Goal: Communication & Community: Answer question/provide support

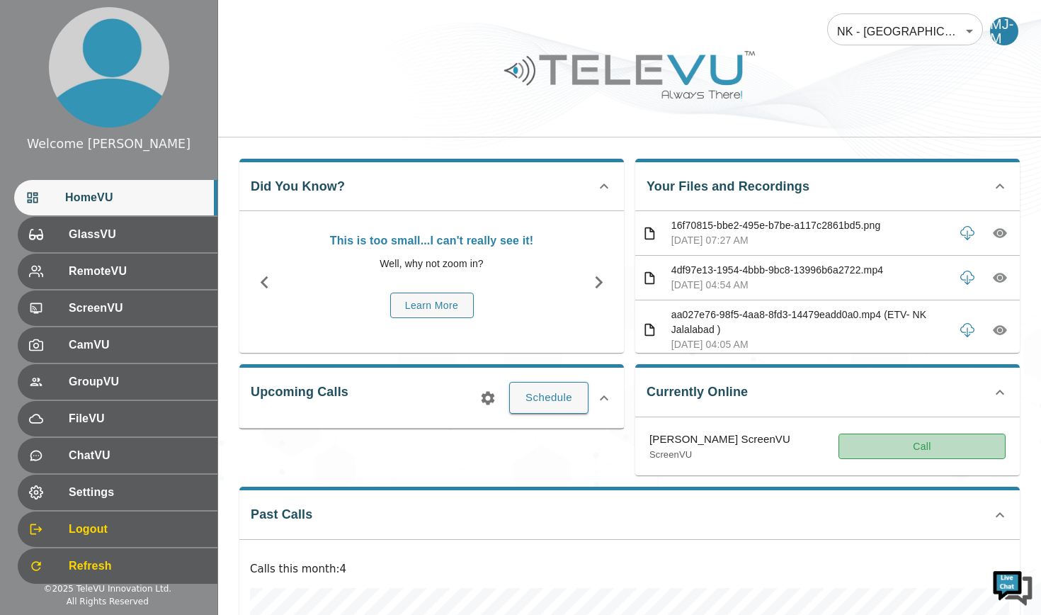
click at [708, 445] on button "Call" at bounding box center [922, 447] width 167 height 26
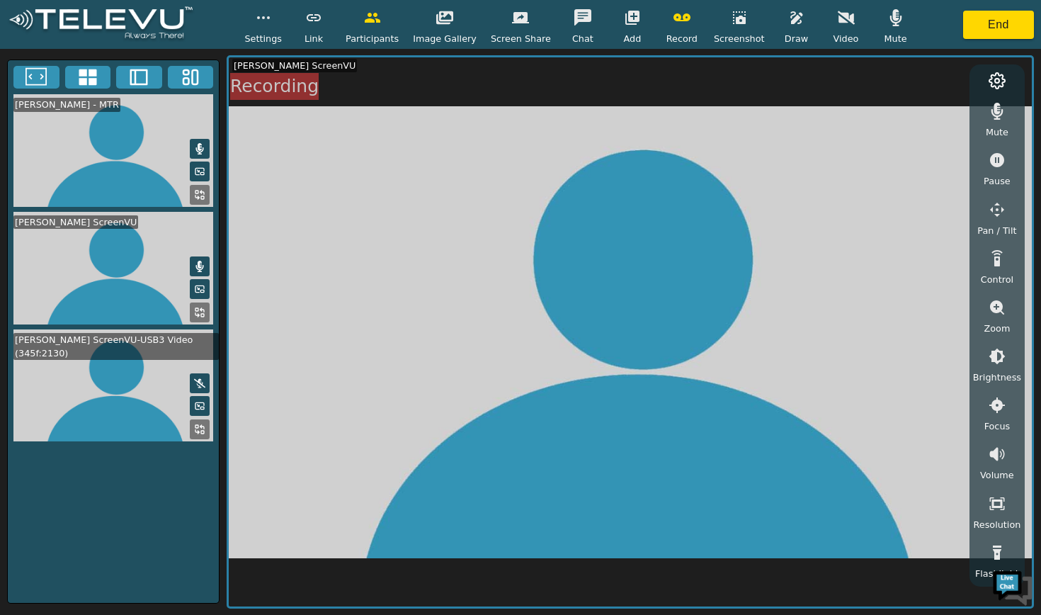
click at [200, 424] on icon at bounding box center [199, 429] width 11 height 11
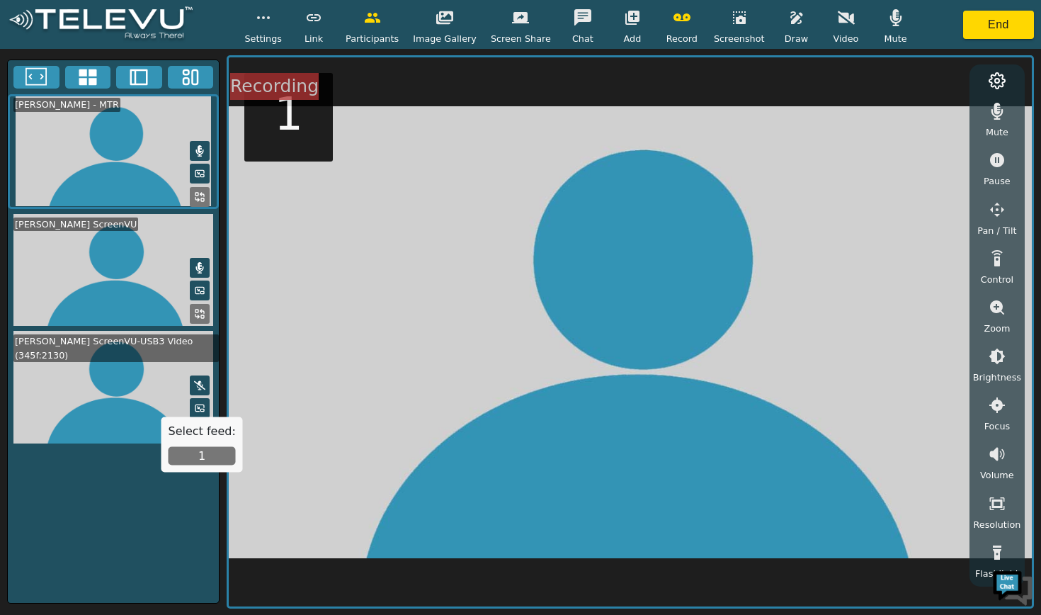
click at [202, 427] on icon at bounding box center [202, 429] width 4 height 4
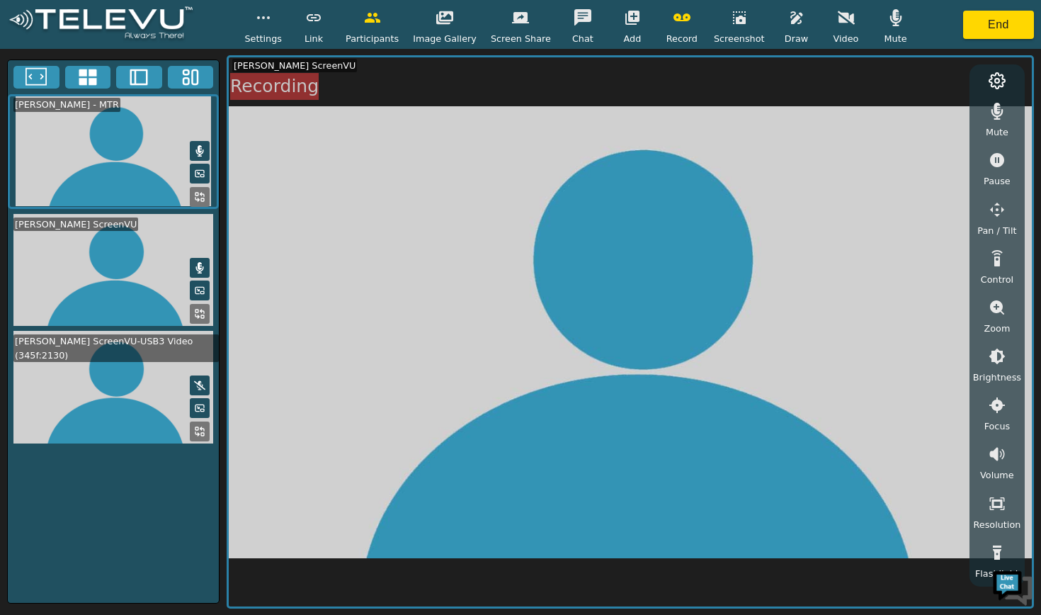
click at [202, 427] on icon at bounding box center [202, 429] width 4 height 4
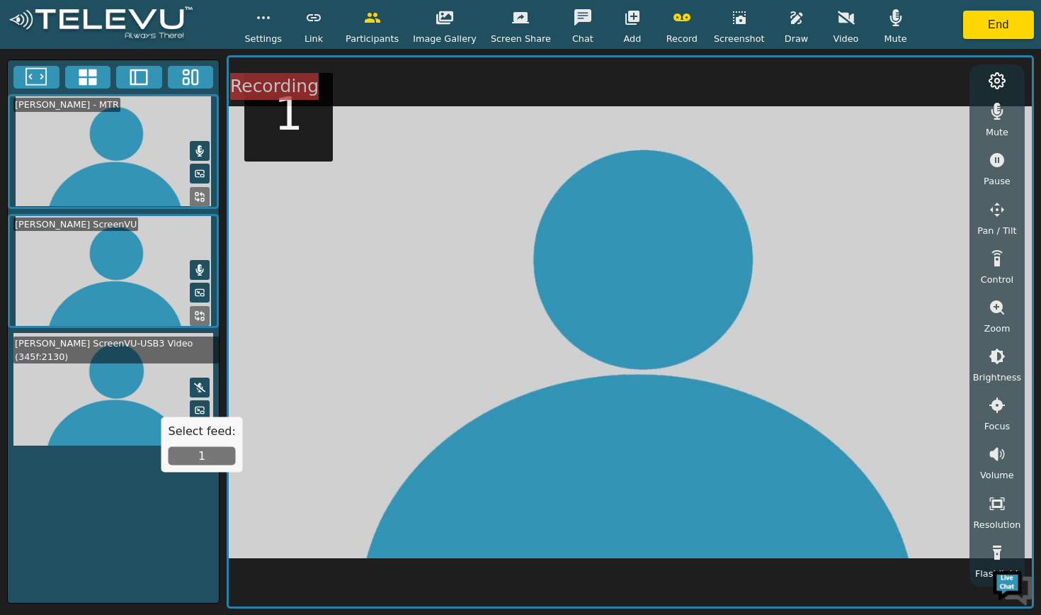
click at [200, 457] on button "1" at bounding box center [202, 456] width 67 height 18
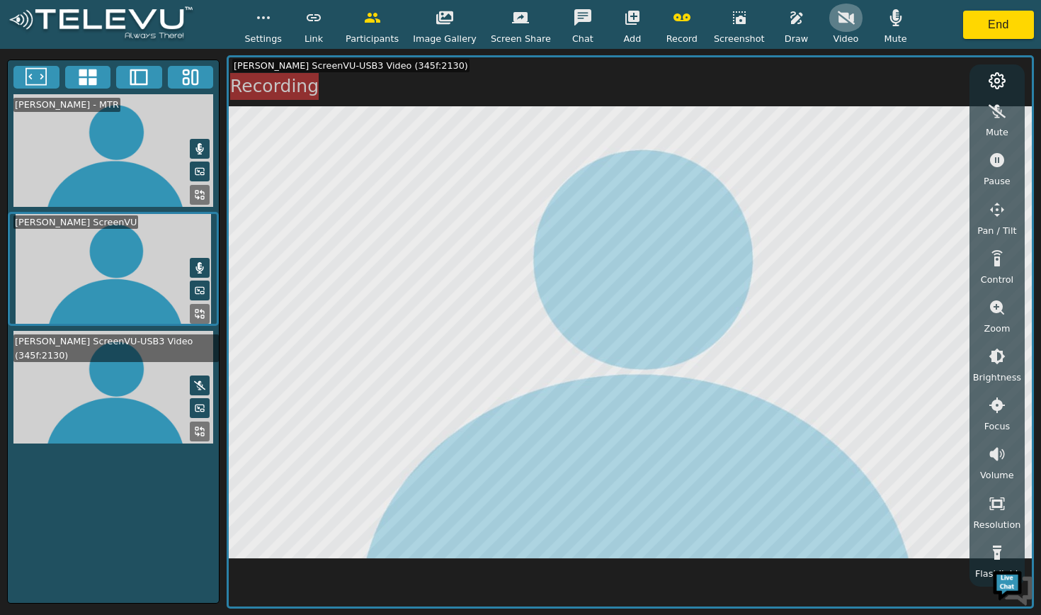
click at [708, 21] on icon "button" at bounding box center [846, 17] width 17 height 13
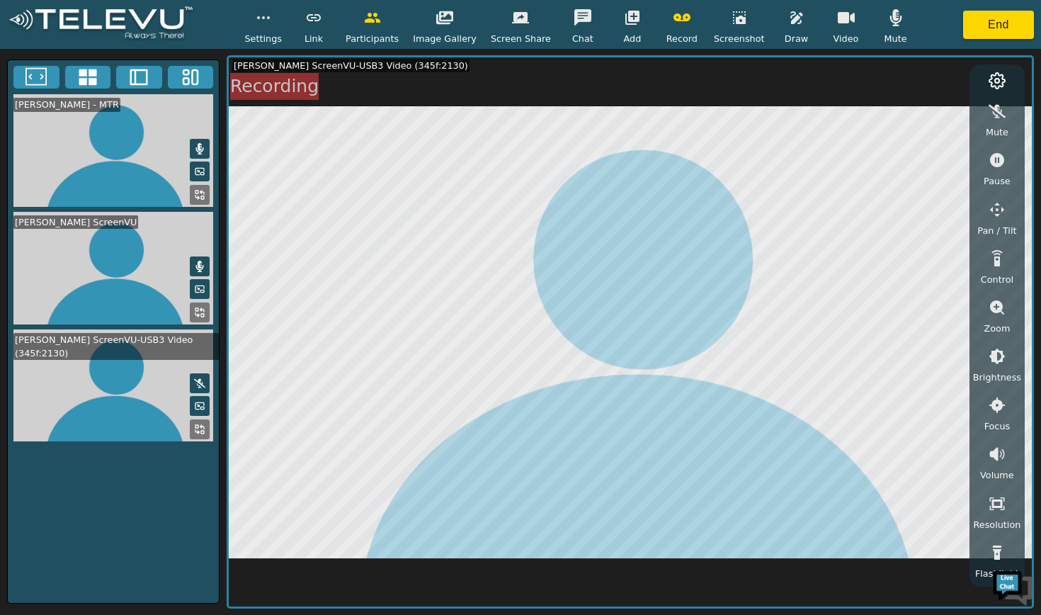
click at [708, 18] on icon "button" at bounding box center [846, 17] width 17 height 11
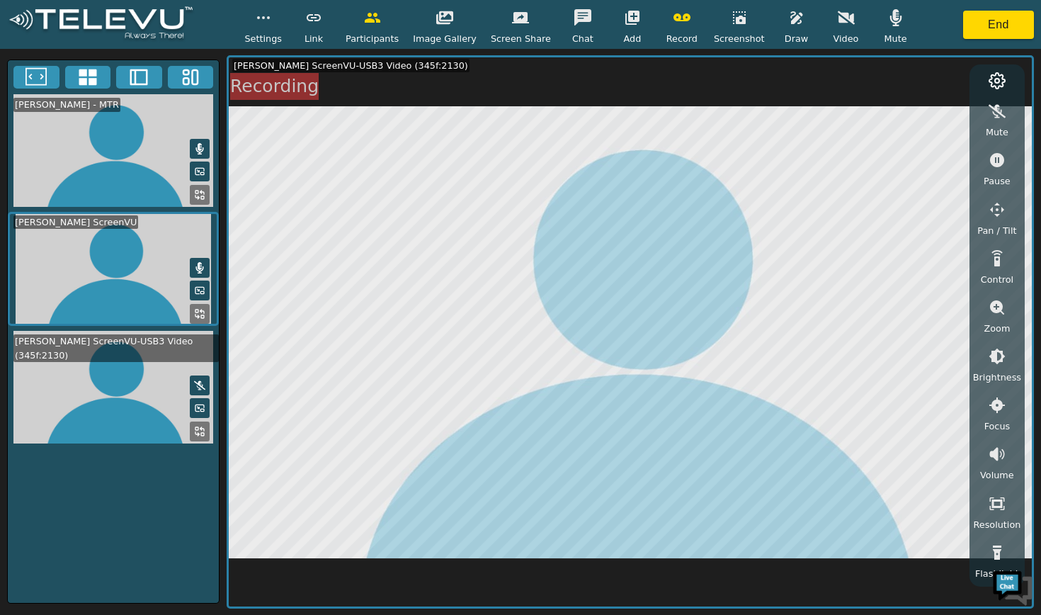
click at [708, 21] on icon "button" at bounding box center [896, 17] width 17 height 17
click at [708, 23] on icon "button" at bounding box center [846, 17] width 17 height 17
click at [708, 11] on icon "button" at bounding box center [896, 17] width 17 height 17
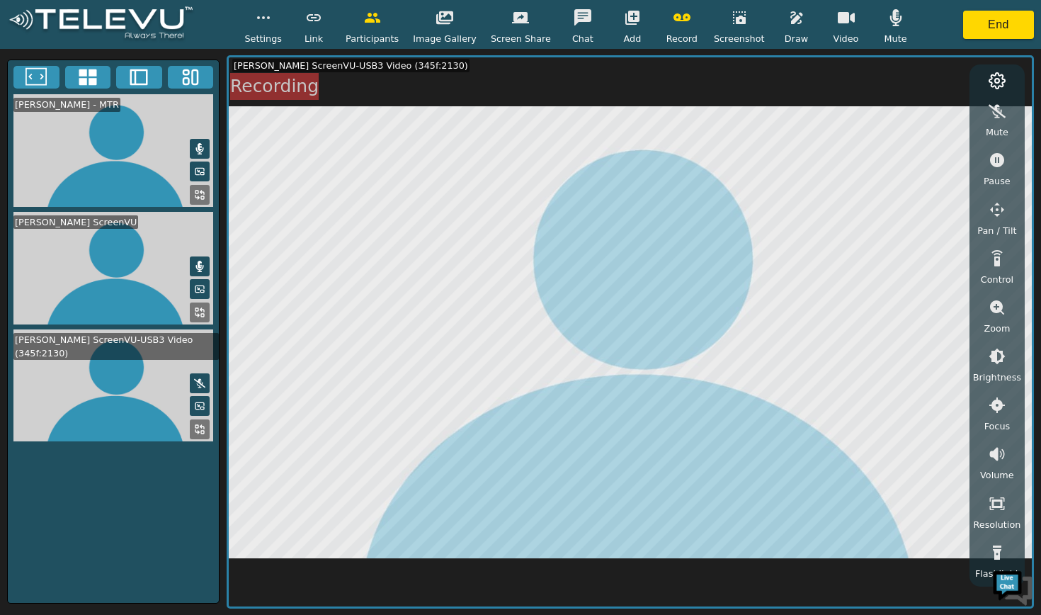
click at [708, 23] on icon "button" at bounding box center [846, 17] width 17 height 11
click at [708, 23] on icon "button" at bounding box center [846, 17] width 17 height 17
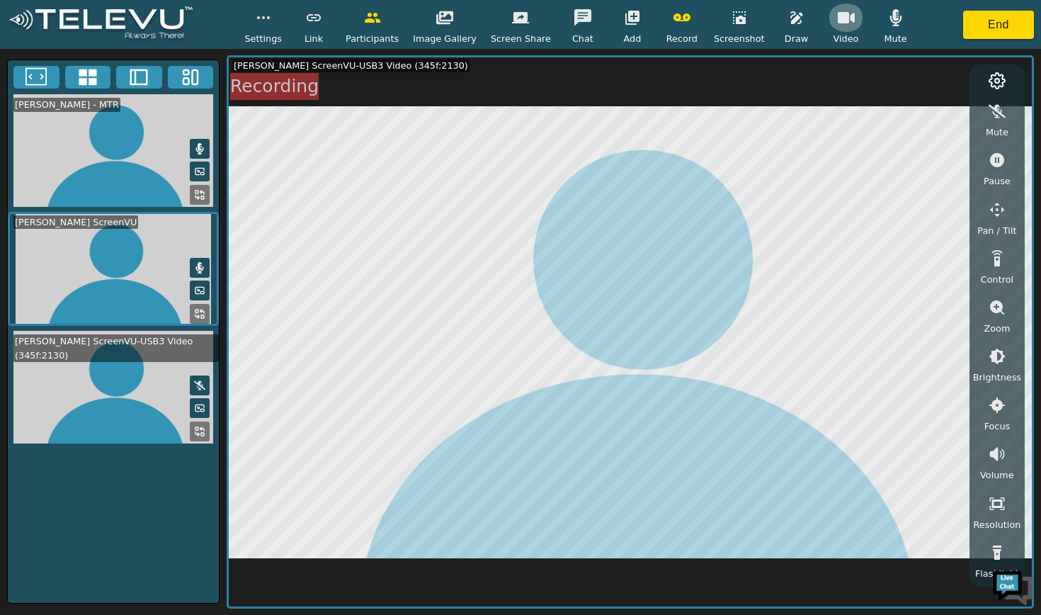
click at [708, 18] on icon "button" at bounding box center [846, 17] width 17 height 11
click at [708, 22] on icon "button" at bounding box center [846, 17] width 17 height 13
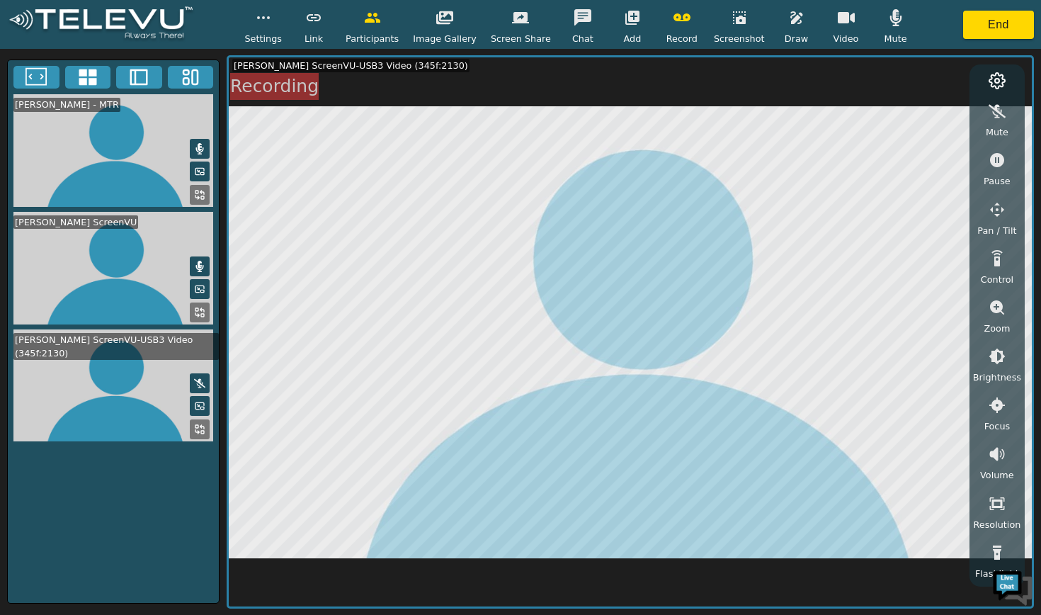
click at [708, 26] on icon "button" at bounding box center [796, 17] width 17 height 17
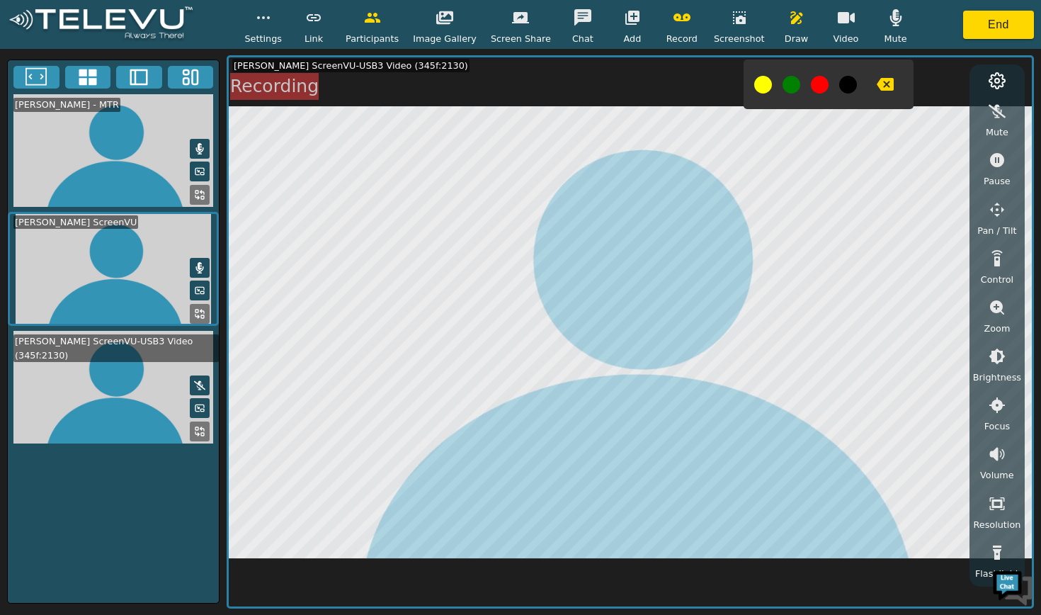
click at [708, 84] on icon "button" at bounding box center [885, 84] width 17 height 13
click at [708, 88] on icon "button" at bounding box center [885, 84] width 17 height 13
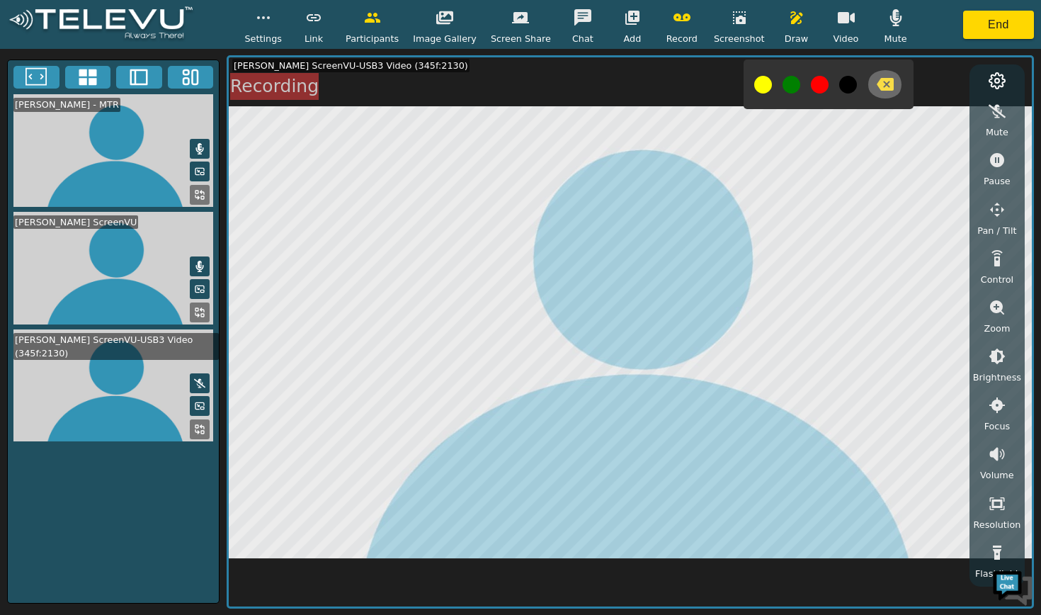
click at [708, 87] on icon "button" at bounding box center [885, 84] width 17 height 13
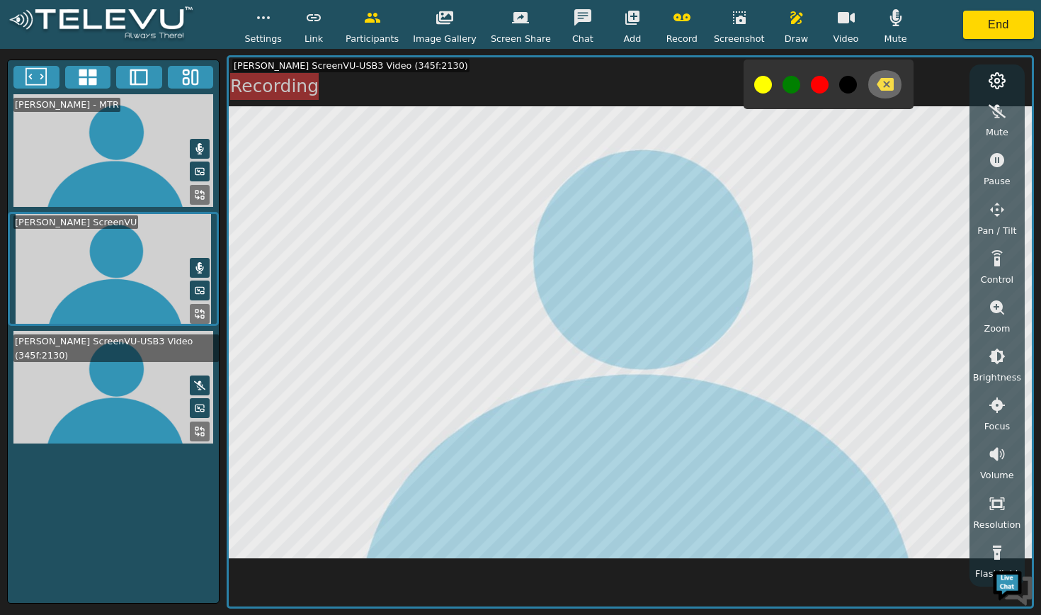
click at [708, 88] on icon "button" at bounding box center [885, 84] width 17 height 13
click at [708, 14] on icon "button" at bounding box center [846, 17] width 17 height 11
click at [708, 21] on icon "button" at bounding box center [846, 17] width 17 height 13
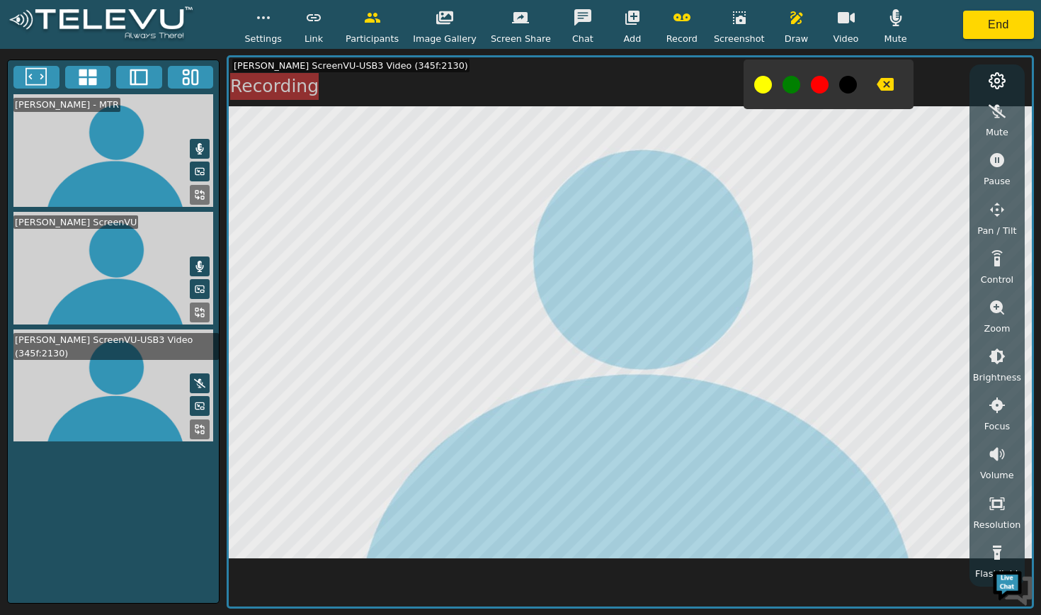
click at [708, 21] on icon "button" at bounding box center [797, 17] width 12 height 13
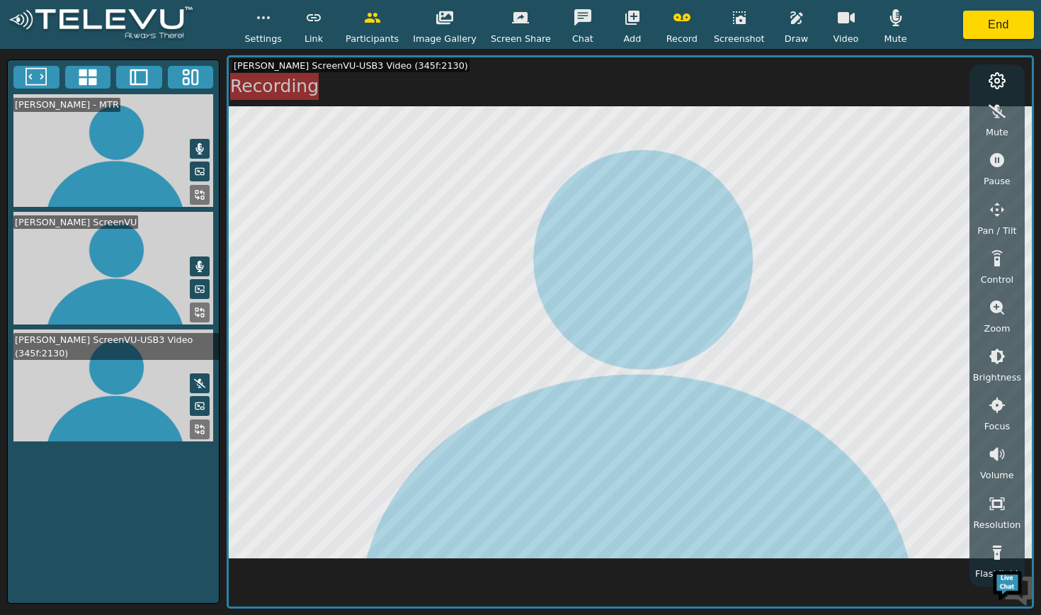
click at [708, 22] on icon "button" at bounding box center [796, 17] width 17 height 17
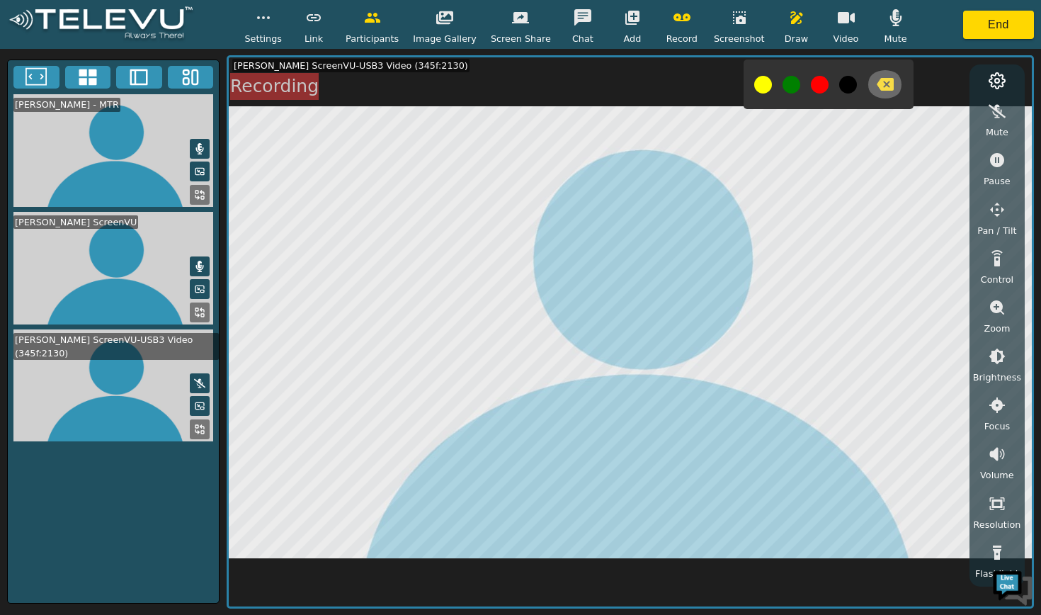
click at [708, 83] on icon "button" at bounding box center [885, 84] width 17 height 17
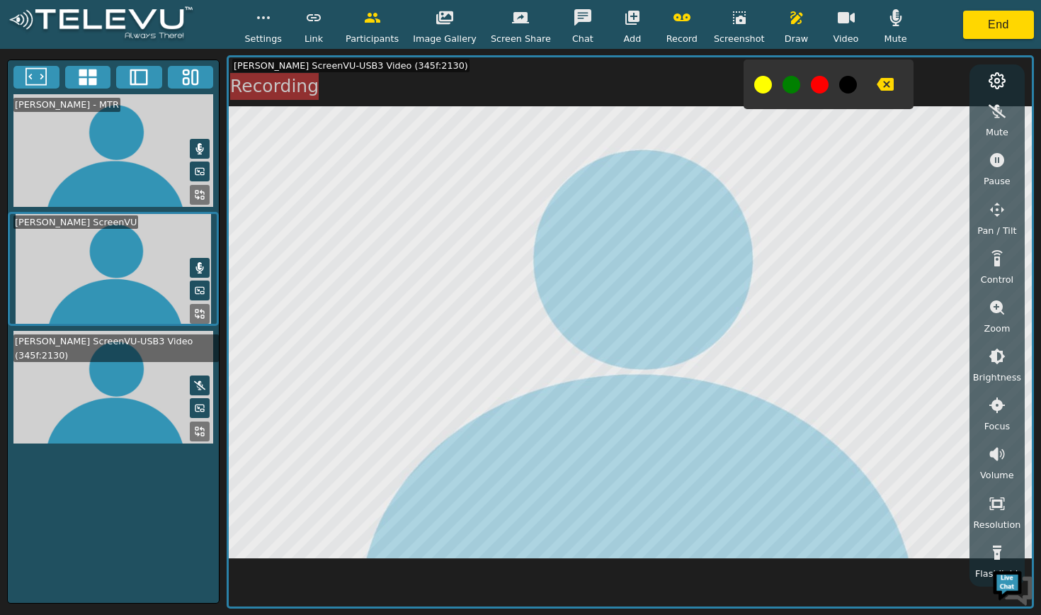
click at [708, 27] on button "button" at bounding box center [796, 18] width 35 height 28
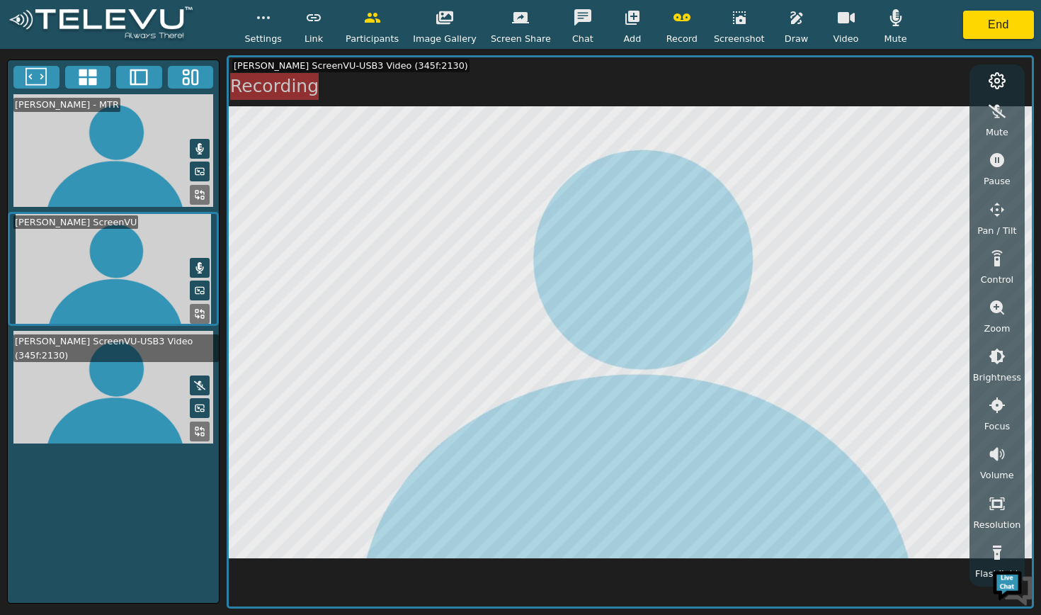
click at [708, 18] on icon "button" at bounding box center [846, 17] width 17 height 11
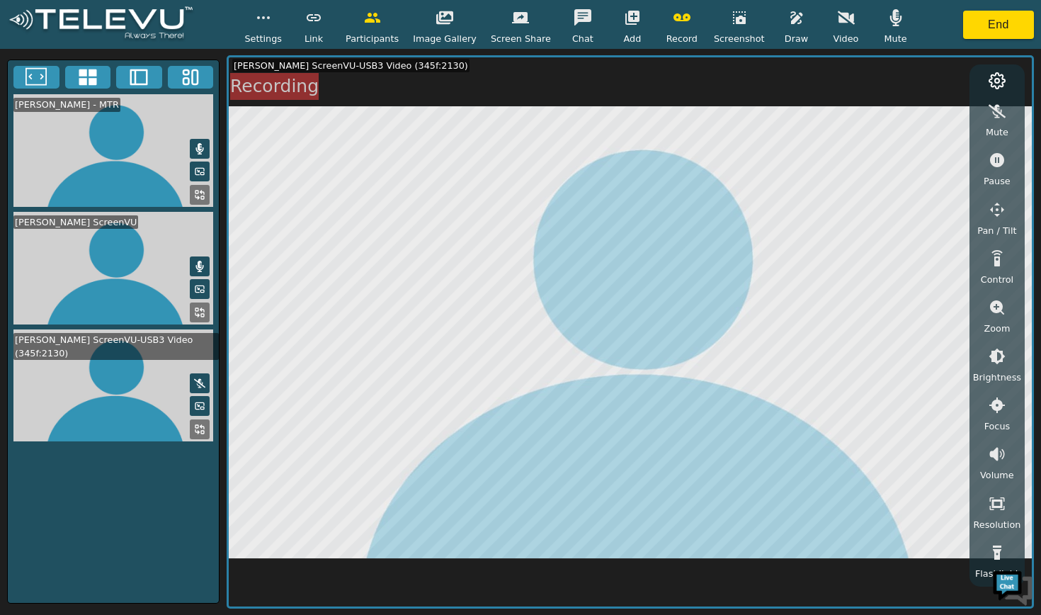
click at [708, 18] on icon "button" at bounding box center [846, 17] width 17 height 13
click at [708, 16] on icon "button" at bounding box center [846, 17] width 17 height 11
click at [708, 21] on icon "button" at bounding box center [896, 17] width 12 height 17
click at [708, 28] on button "button" at bounding box center [846, 18] width 35 height 28
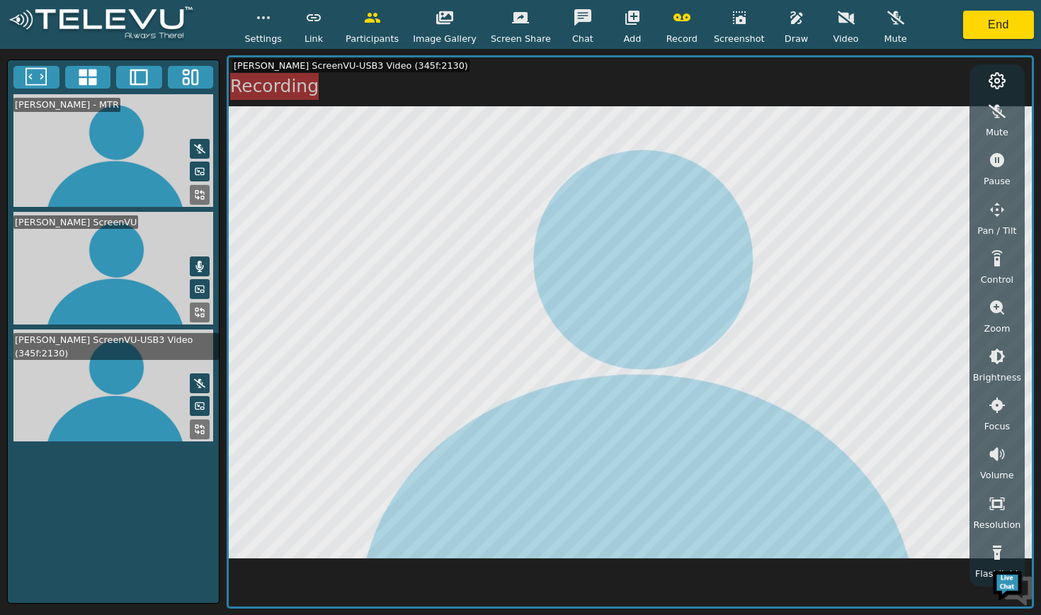
click at [708, 21] on icon "button" at bounding box center [896, 17] width 17 height 17
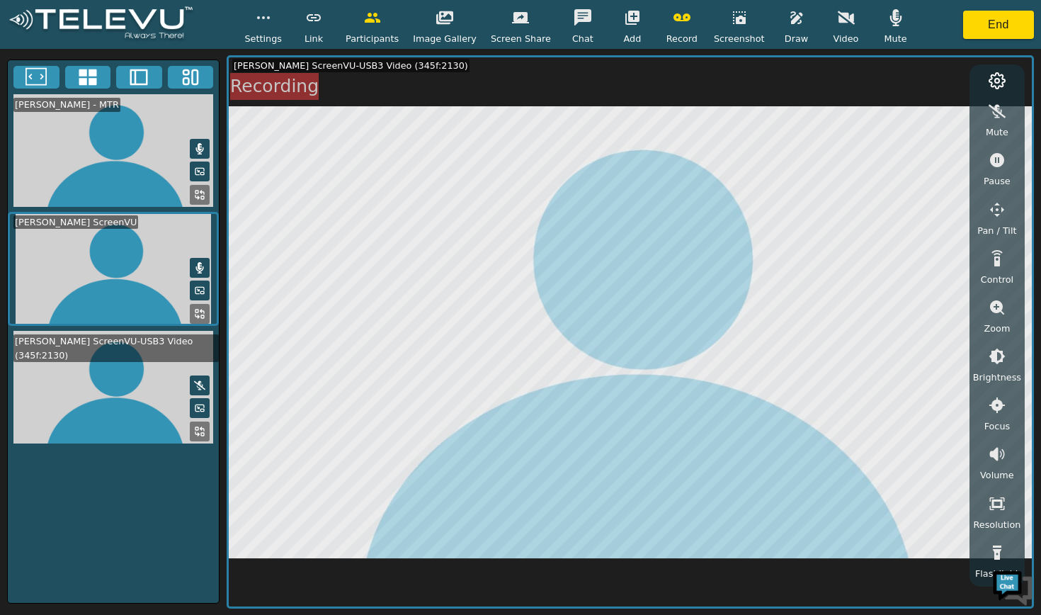
click at [708, 16] on icon "button" at bounding box center [846, 17] width 17 height 13
click at [708, 21] on icon "button" at bounding box center [846, 17] width 17 height 11
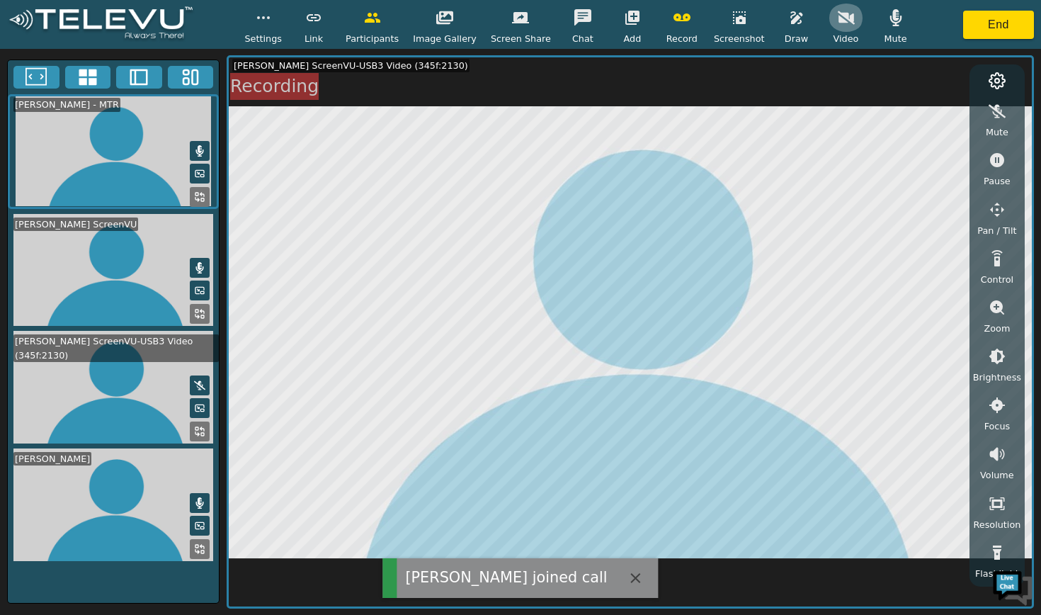
click at [708, 22] on icon "button" at bounding box center [846, 17] width 17 height 13
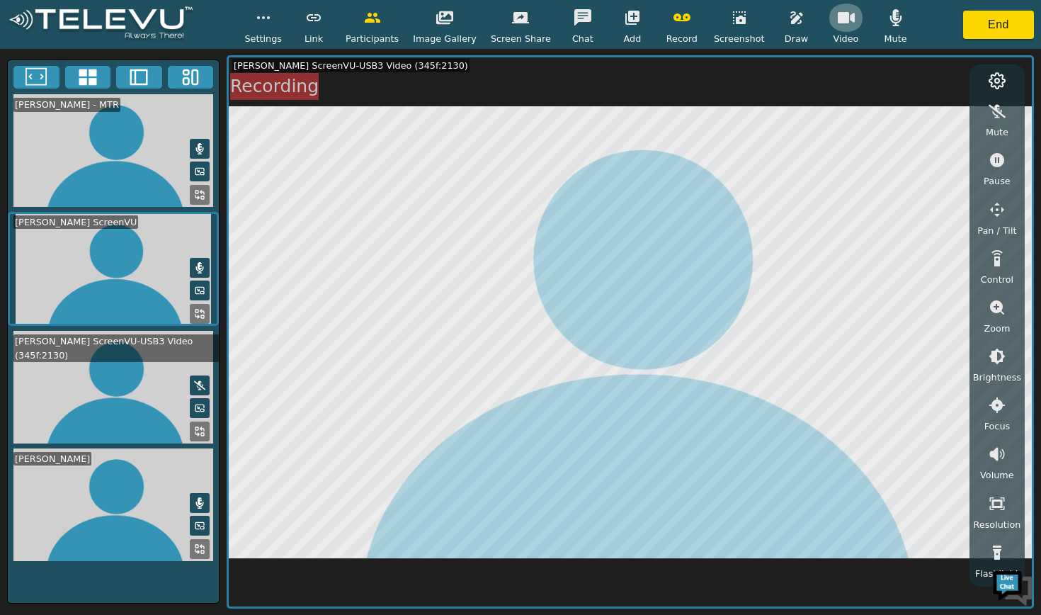
click at [708, 25] on icon "button" at bounding box center [846, 17] width 17 height 17
click at [708, 19] on icon "button" at bounding box center [846, 17] width 17 height 17
click at [708, 15] on icon "button" at bounding box center [846, 17] width 17 height 17
click at [198, 432] on icon at bounding box center [198, 434] width 4 height 4
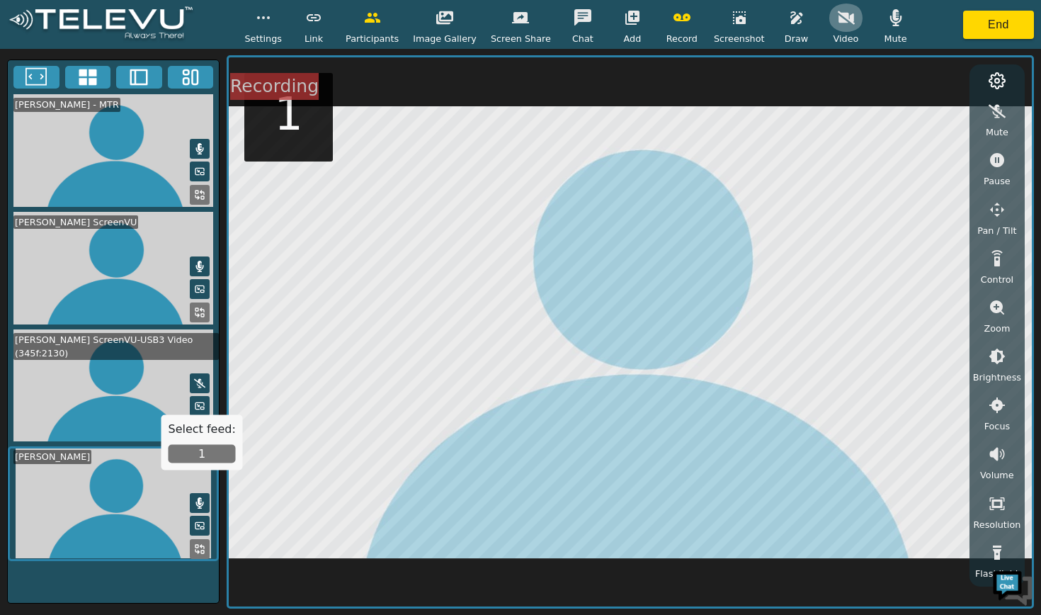
click at [708, 23] on icon "button" at bounding box center [846, 17] width 17 height 17
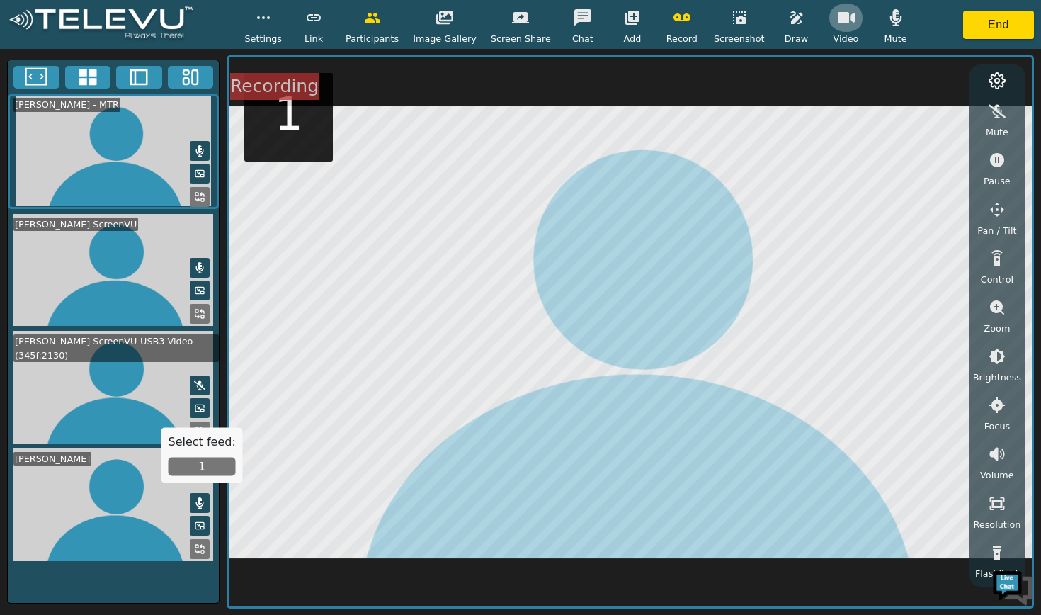
click at [708, 23] on icon "button" at bounding box center [846, 17] width 17 height 11
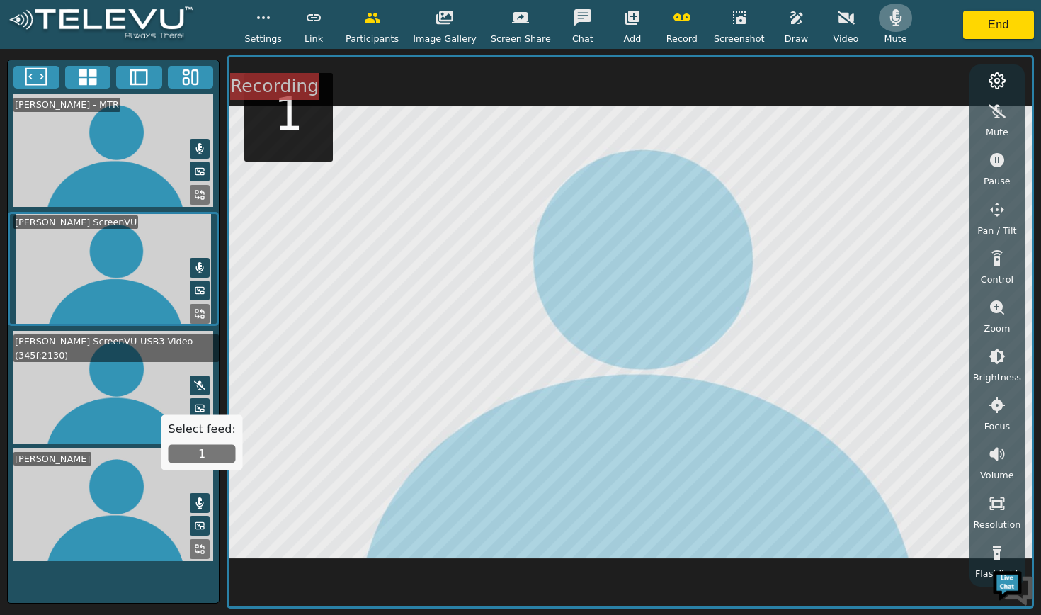
click at [708, 21] on button "button" at bounding box center [895, 18] width 35 height 28
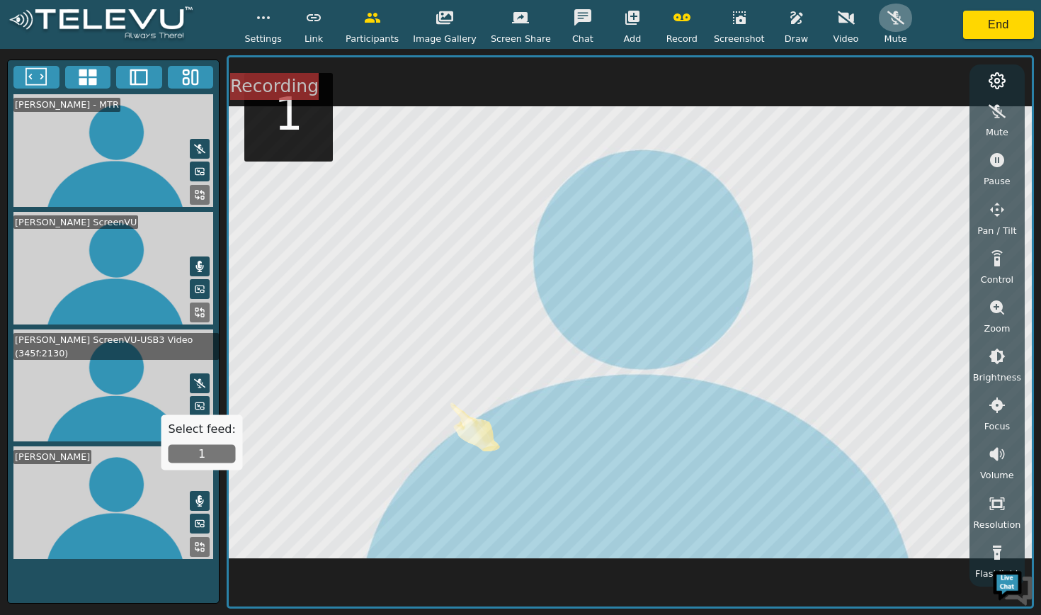
click at [708, 19] on icon "button" at bounding box center [896, 17] width 17 height 17
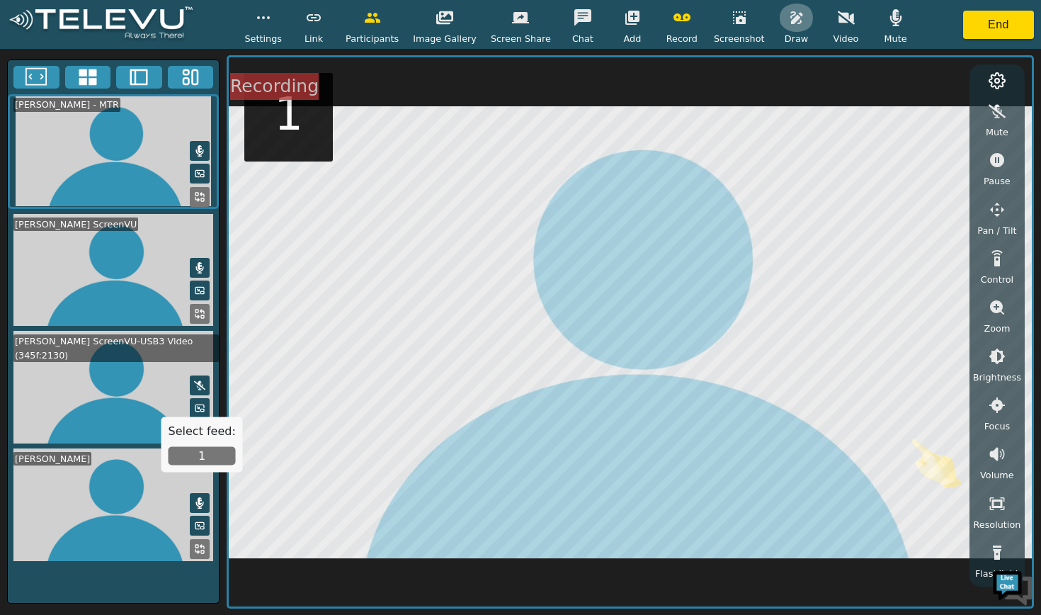
click at [708, 22] on icon "button" at bounding box center [796, 17] width 17 height 17
click at [708, 26] on icon "button" at bounding box center [796, 17] width 17 height 17
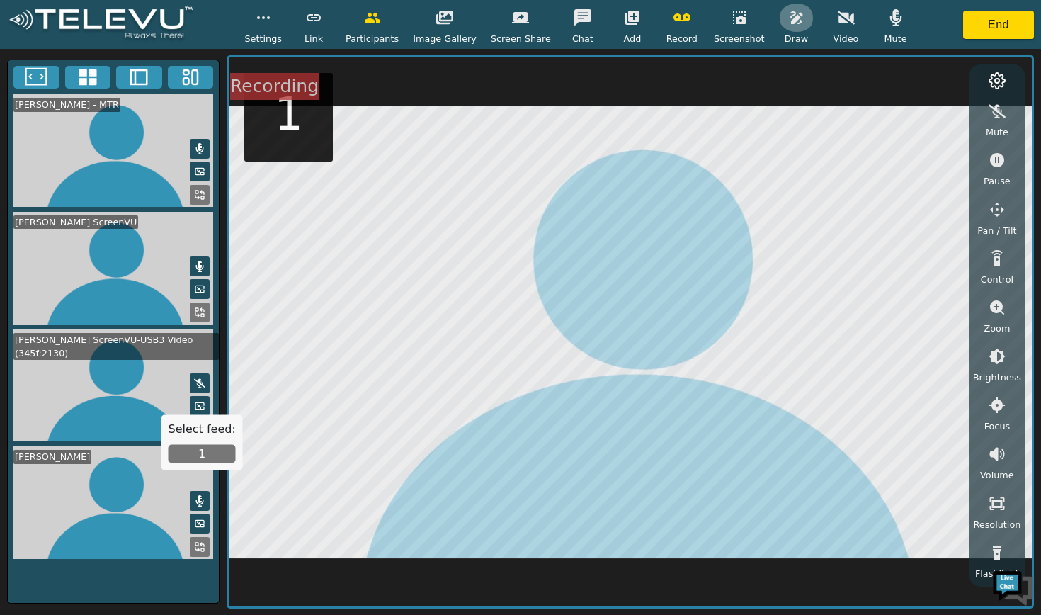
click at [708, 17] on icon "button" at bounding box center [797, 17] width 12 height 13
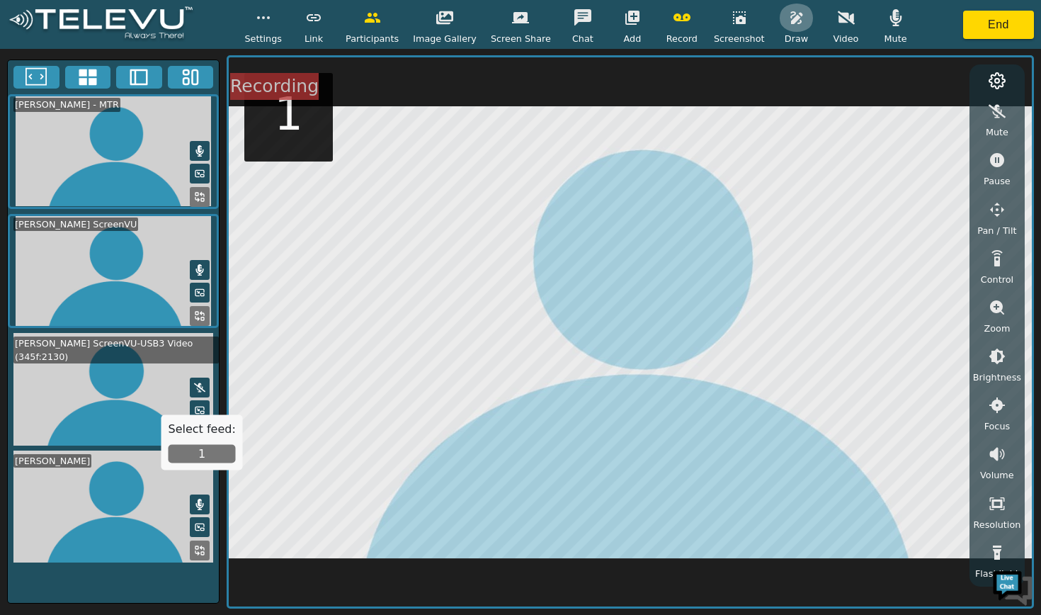
click at [708, 18] on icon "button" at bounding box center [797, 17] width 12 height 13
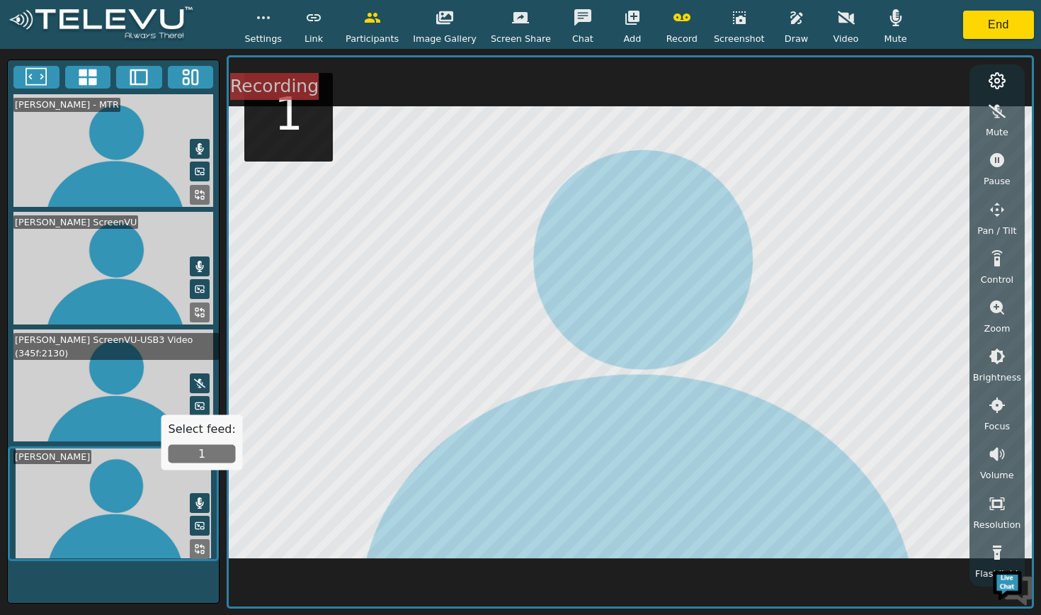
click at [708, 26] on icon "button" at bounding box center [796, 17] width 17 height 17
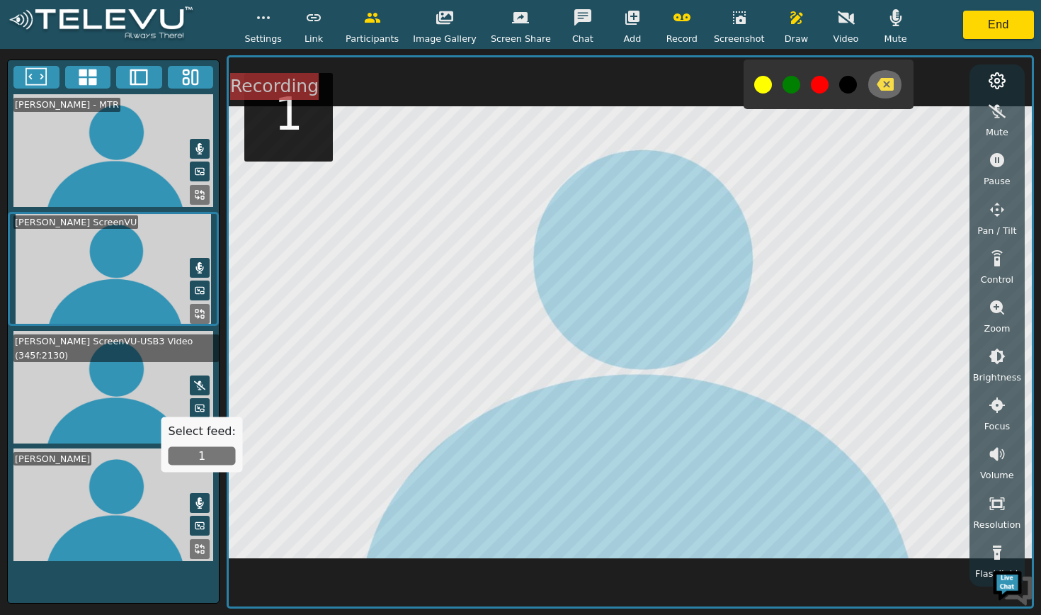
click at [708, 86] on icon "button" at bounding box center [885, 84] width 17 height 17
click at [708, 79] on icon "button" at bounding box center [885, 84] width 17 height 13
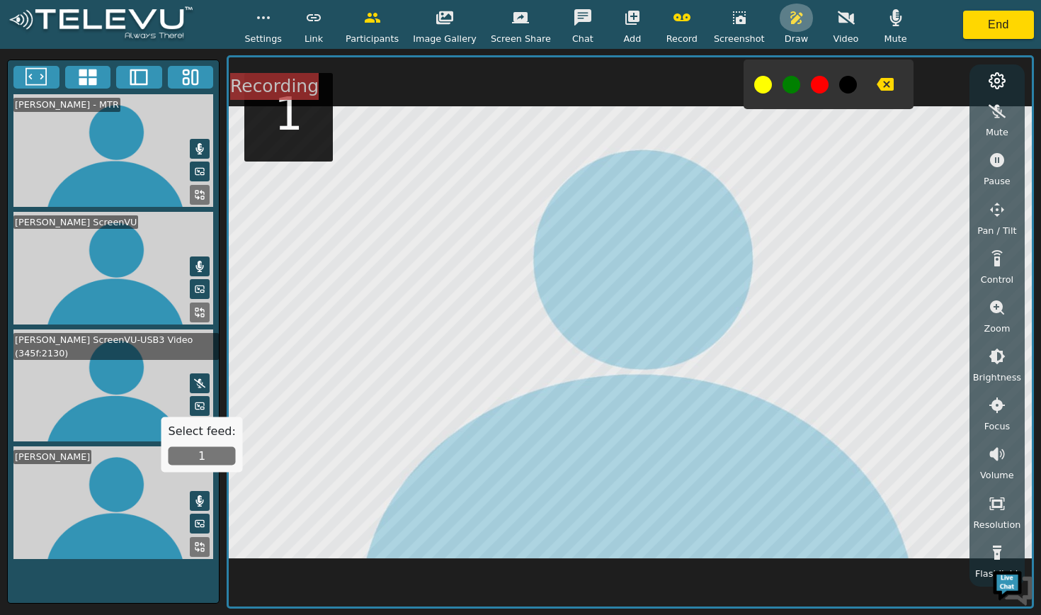
click at [708, 18] on icon "button" at bounding box center [796, 17] width 17 height 17
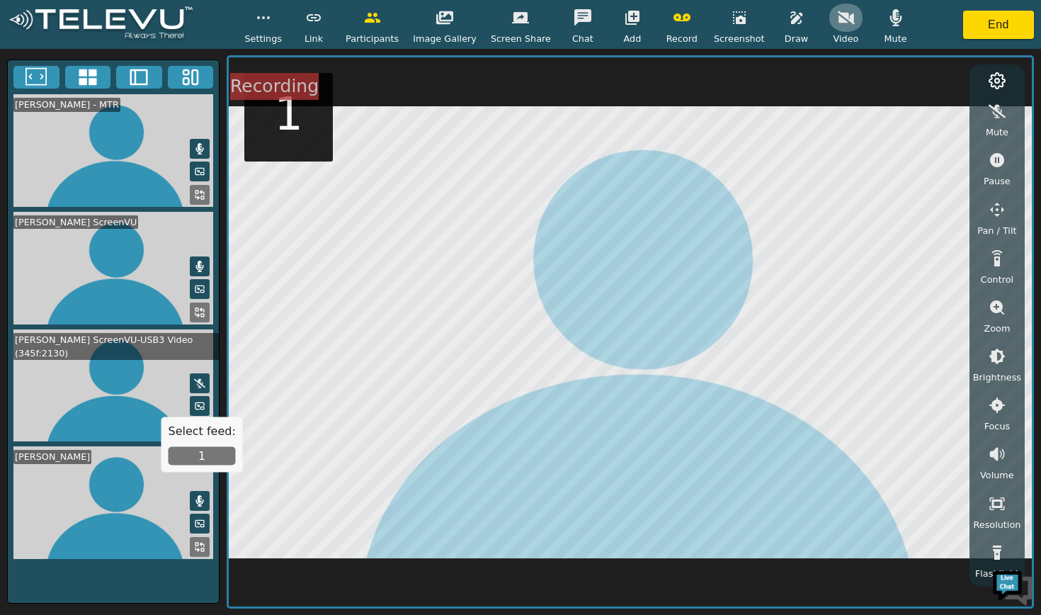
click at [708, 18] on icon "button" at bounding box center [846, 17] width 17 height 13
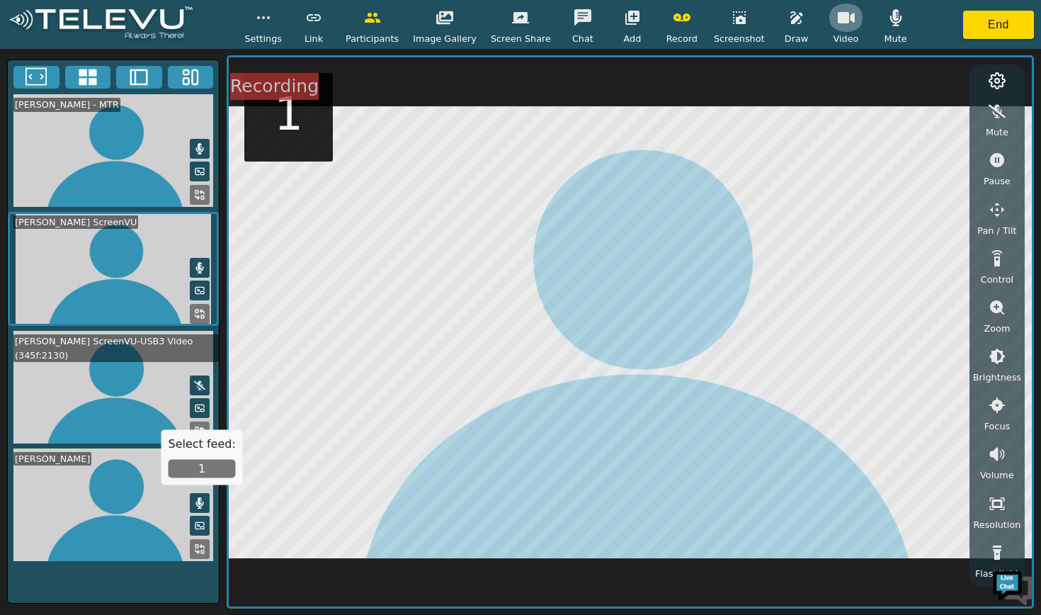
click at [708, 16] on icon "button" at bounding box center [846, 17] width 17 height 11
click at [708, 20] on icon "button" at bounding box center [797, 17] width 12 height 13
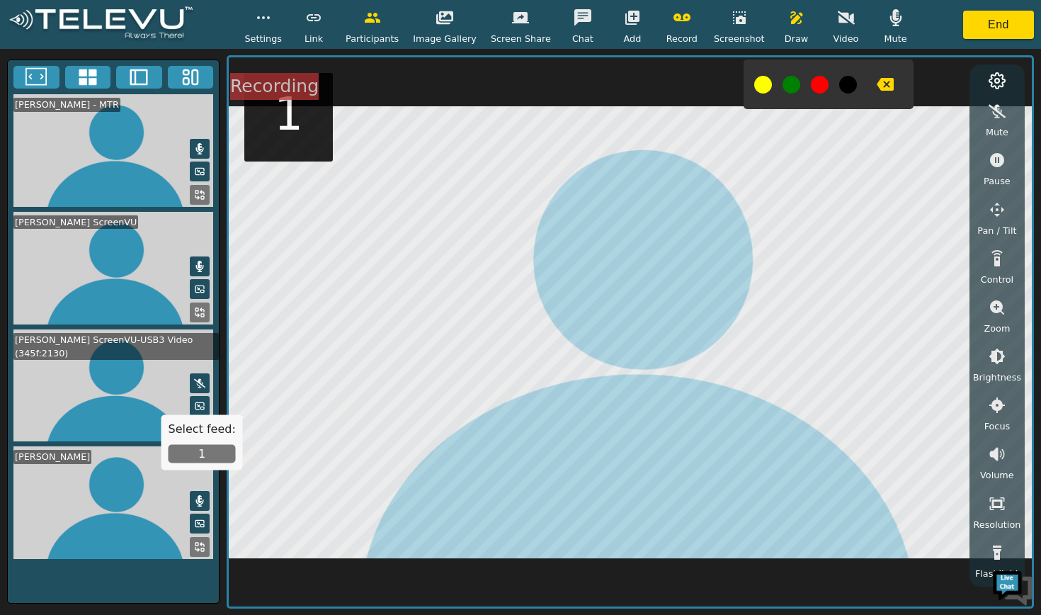
click at [708, 84] on icon "button" at bounding box center [885, 84] width 17 height 13
click at [708, 16] on icon "button" at bounding box center [797, 17] width 12 height 13
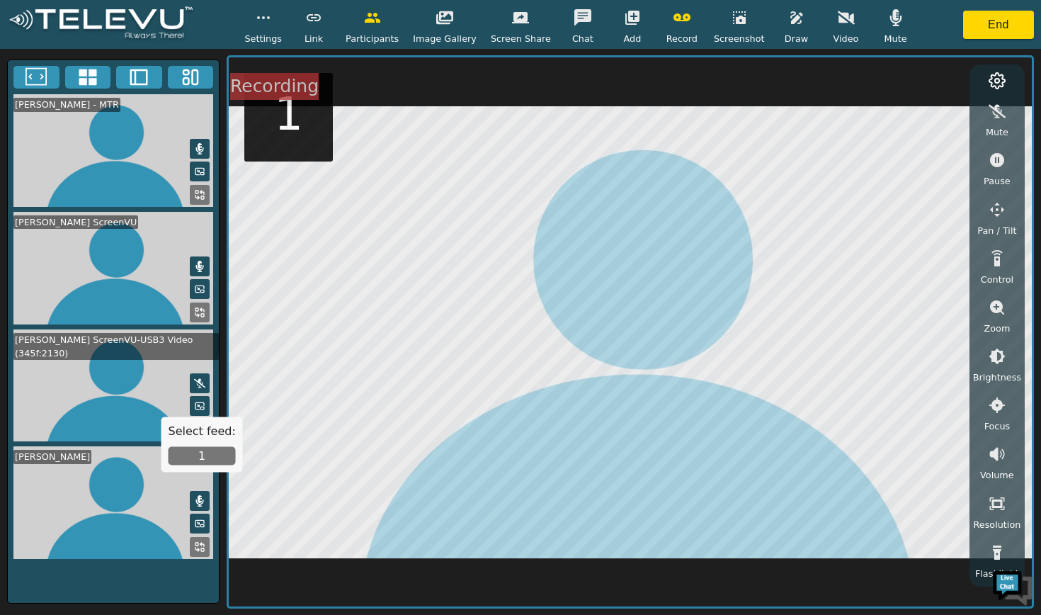
click at [708, 15] on icon "button" at bounding box center [846, 17] width 17 height 13
click at [708, 23] on icon "button" at bounding box center [846, 17] width 17 height 11
click at [708, 22] on icon "button" at bounding box center [896, 17] width 17 height 17
click at [708, 24] on icon "button" at bounding box center [896, 17] width 17 height 13
click at [708, 19] on icon "button" at bounding box center [896, 17] width 12 height 17
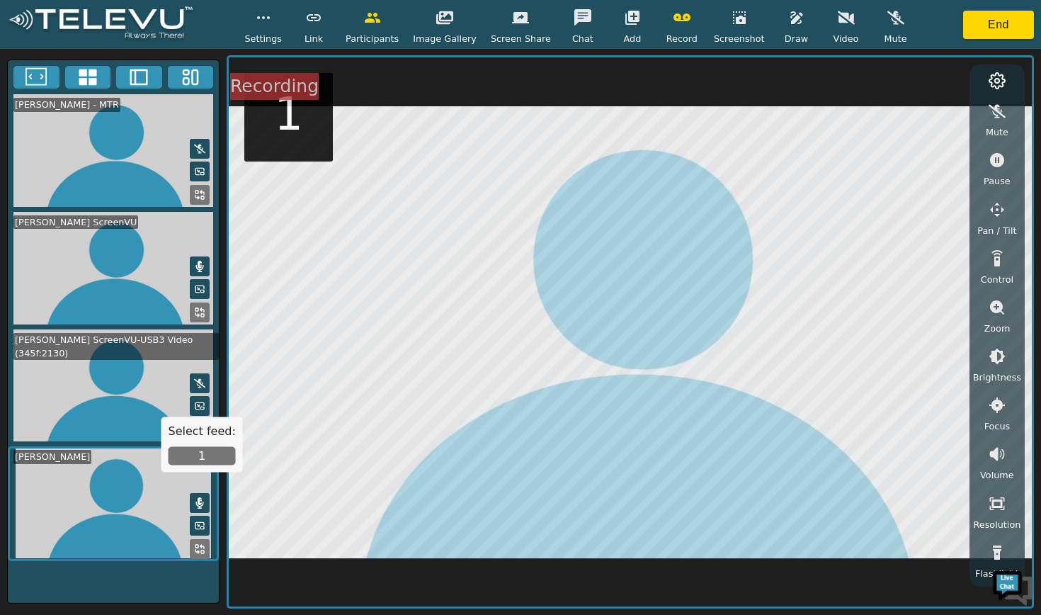
click at [708, 21] on icon "button" at bounding box center [896, 17] width 17 height 17
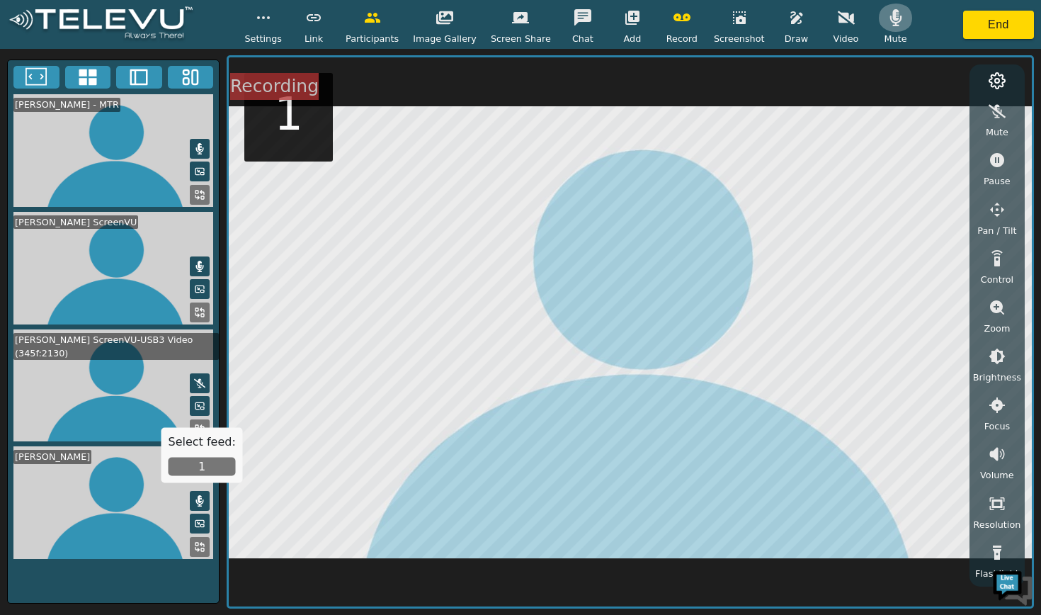
click at [708, 18] on icon "button" at bounding box center [896, 17] width 12 height 17
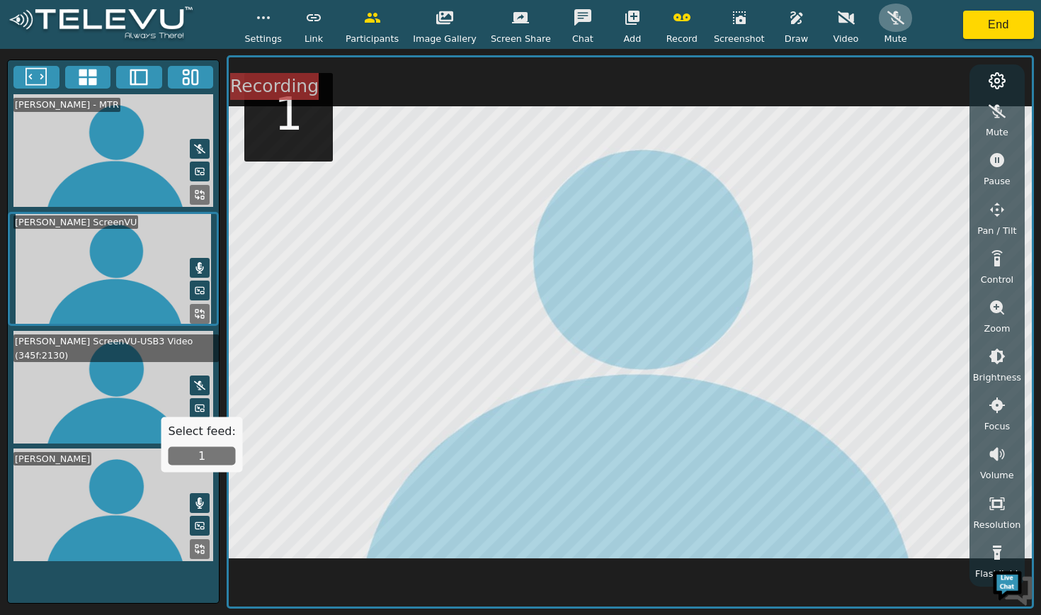
click at [708, 16] on button "button" at bounding box center [895, 18] width 35 height 28
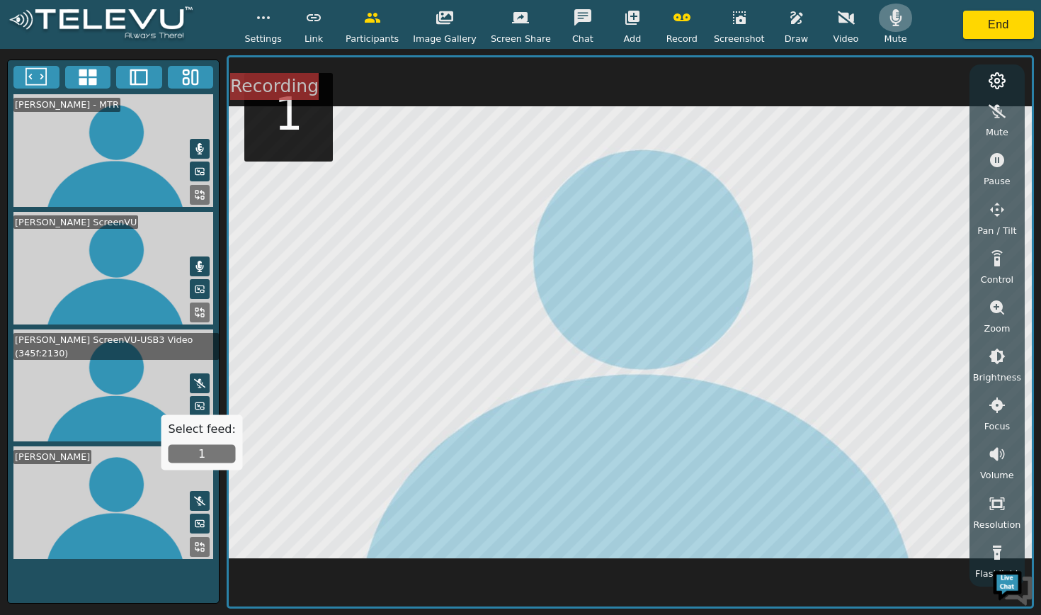
click at [708, 22] on icon "button" at bounding box center [896, 17] width 17 height 17
click at [708, 18] on icon "button" at bounding box center [896, 17] width 17 height 17
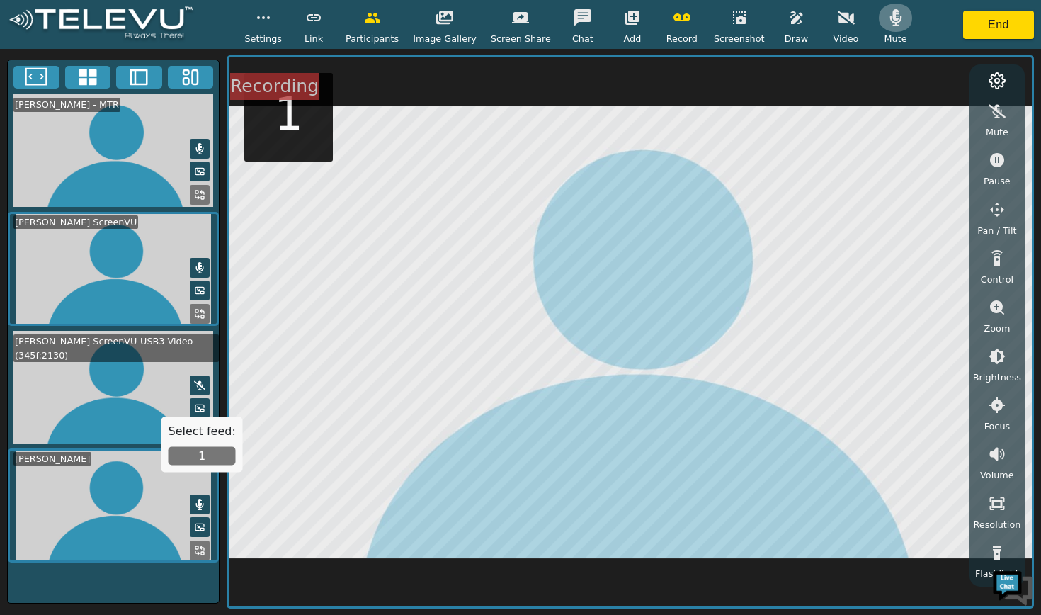
click at [708, 21] on icon "button" at bounding box center [896, 17] width 17 height 17
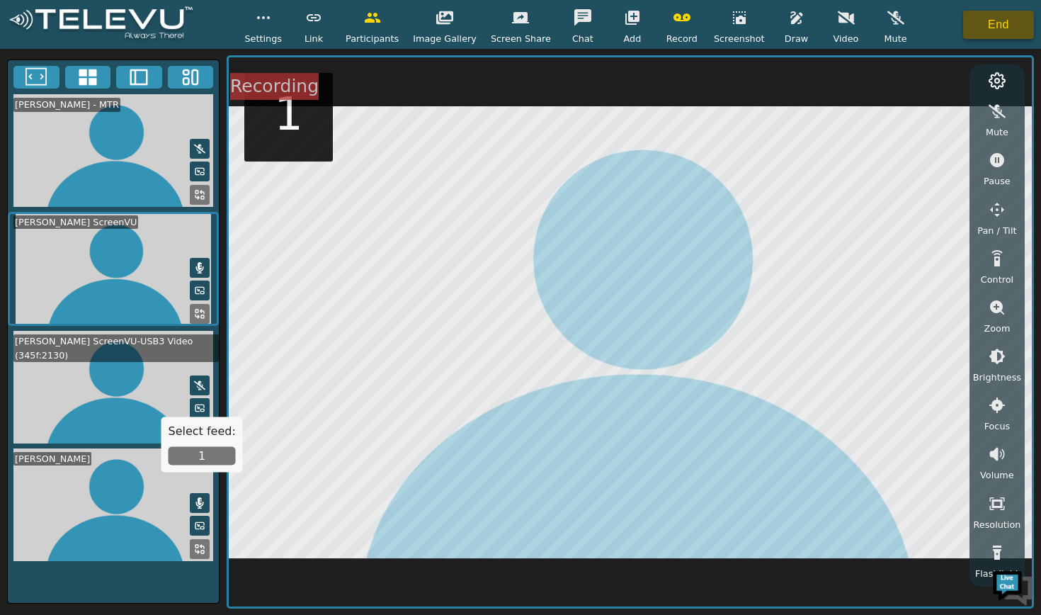
click at [708, 32] on button "End" at bounding box center [998, 25] width 71 height 28
